Goal: Information Seeking & Learning: Learn about a topic

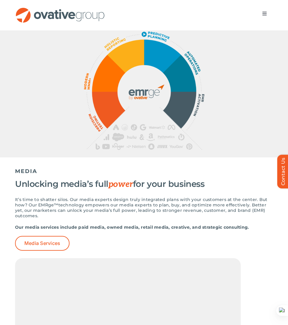
scroll to position [386, 0]
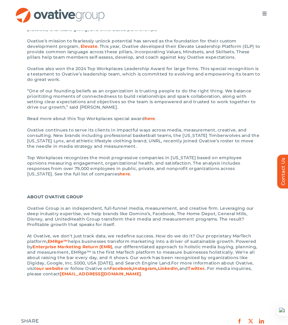
scroll to position [198, 0]
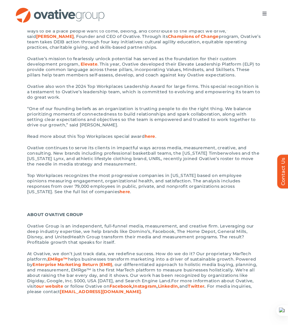
click at [146, 133] on span "here" at bounding box center [150, 135] width 11 height 5
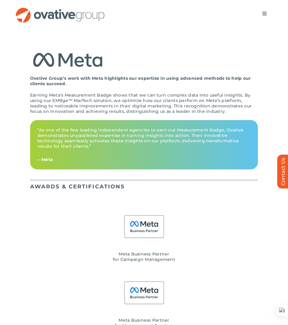
click at [186, 202] on div at bounding box center [144, 226] width 228 height 49
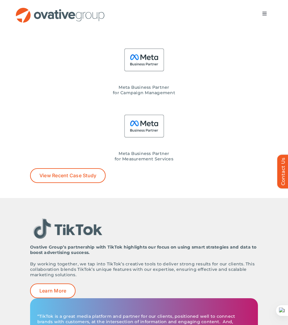
scroll to position [914, 0]
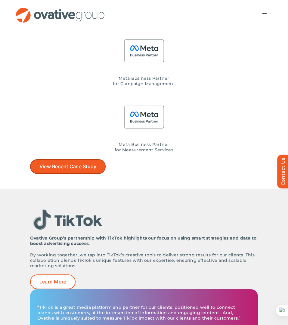
click at [85, 159] on link "View Recent Case Study" at bounding box center [67, 166] width 75 height 15
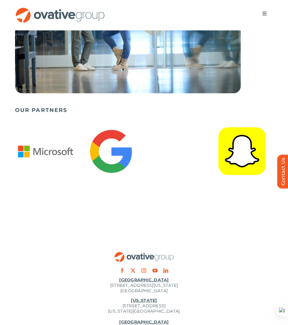
scroll to position [2036, 0]
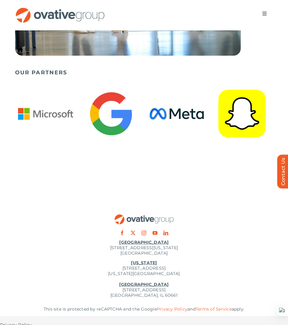
click at [250, 123] on img "4 / 14" at bounding box center [242, 114] width 62 height 62
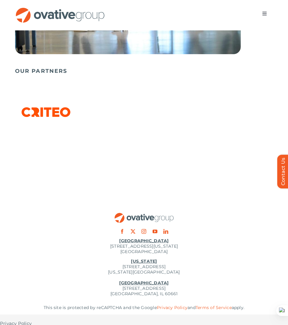
scroll to position [2035, 0]
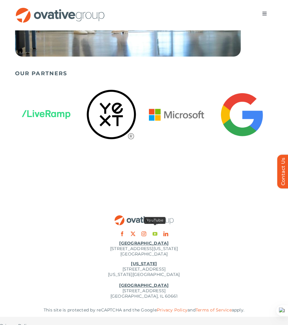
click at [154, 231] on link "youtube" at bounding box center [154, 233] width 5 height 5
